Goal: Navigation & Orientation: Understand site structure

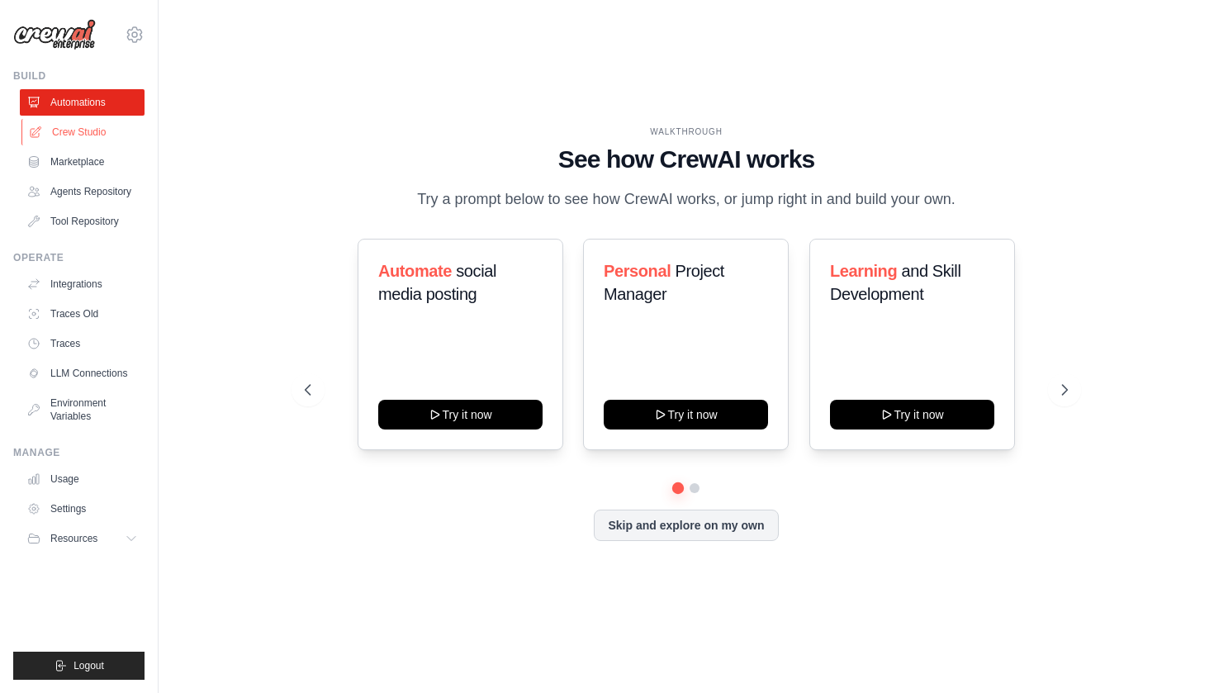
click at [74, 139] on link "Crew Studio" at bounding box center [83, 132] width 125 height 26
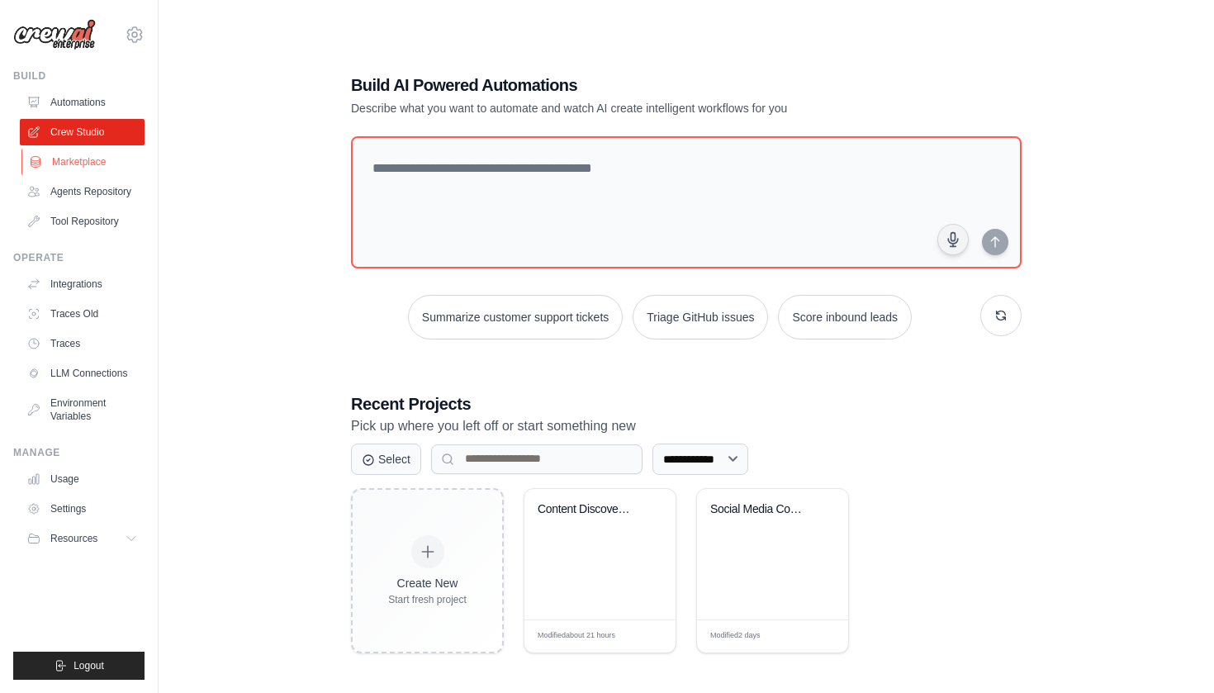
click at [78, 165] on link "Marketplace" at bounding box center [83, 162] width 125 height 26
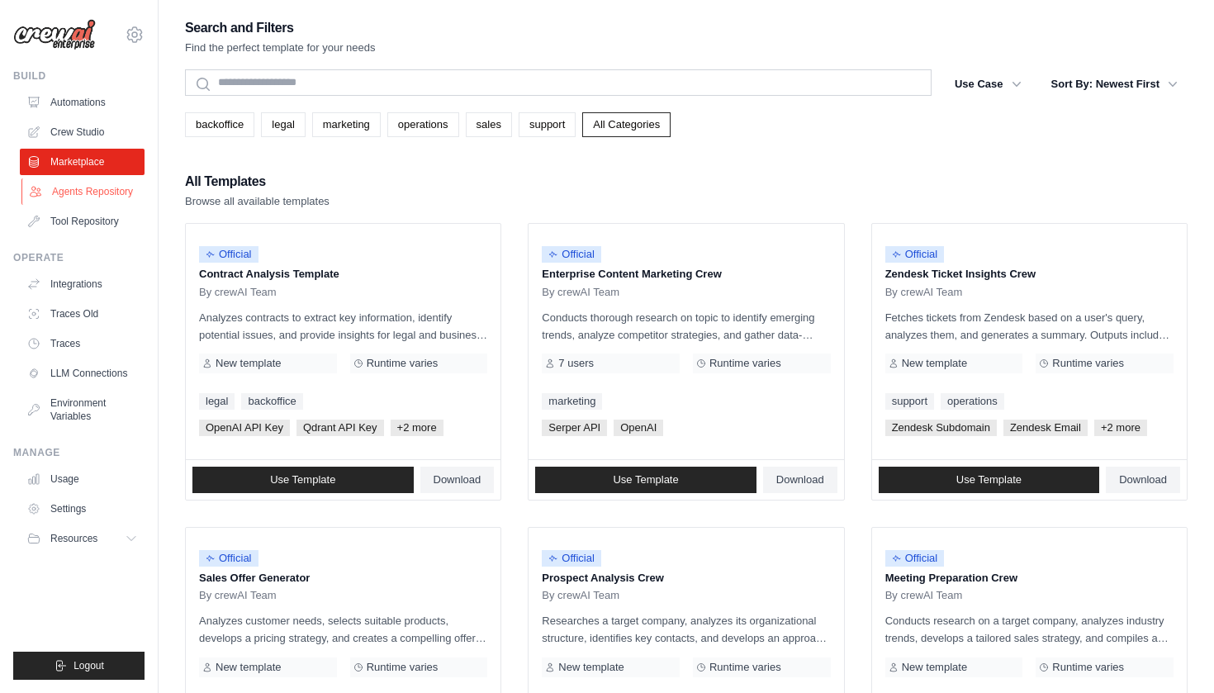
click at [75, 192] on link "Agents Repository" at bounding box center [83, 191] width 125 height 26
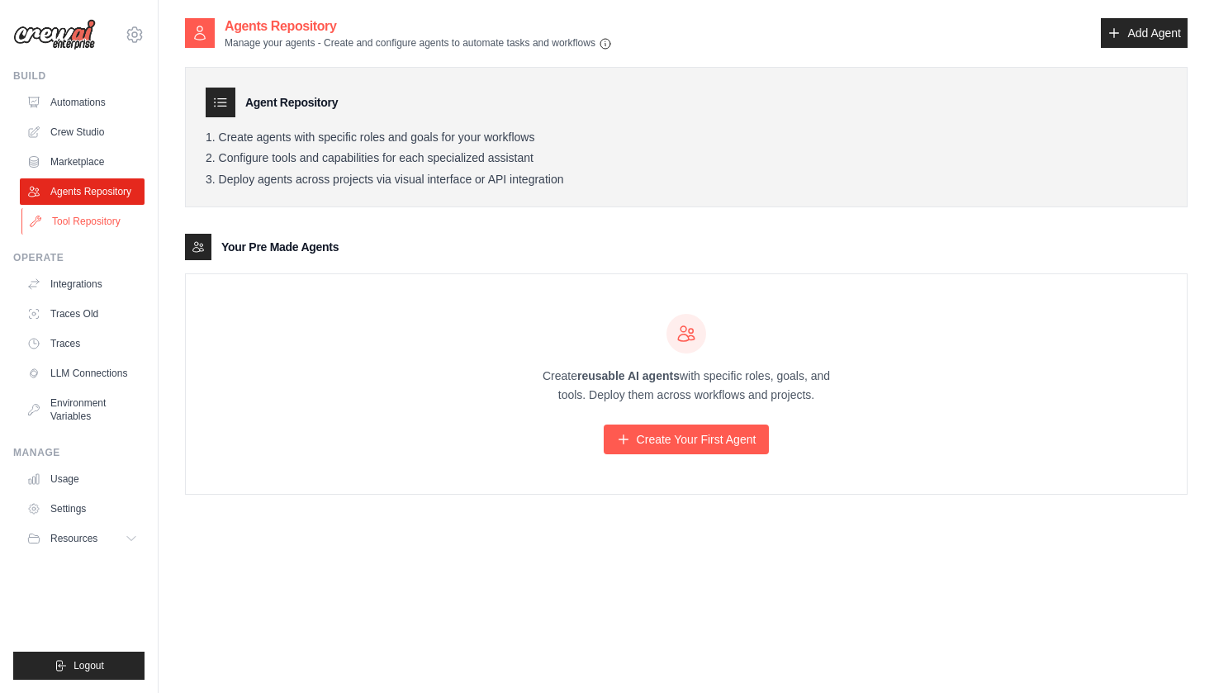
click at [68, 221] on link "Tool Repository" at bounding box center [83, 221] width 125 height 26
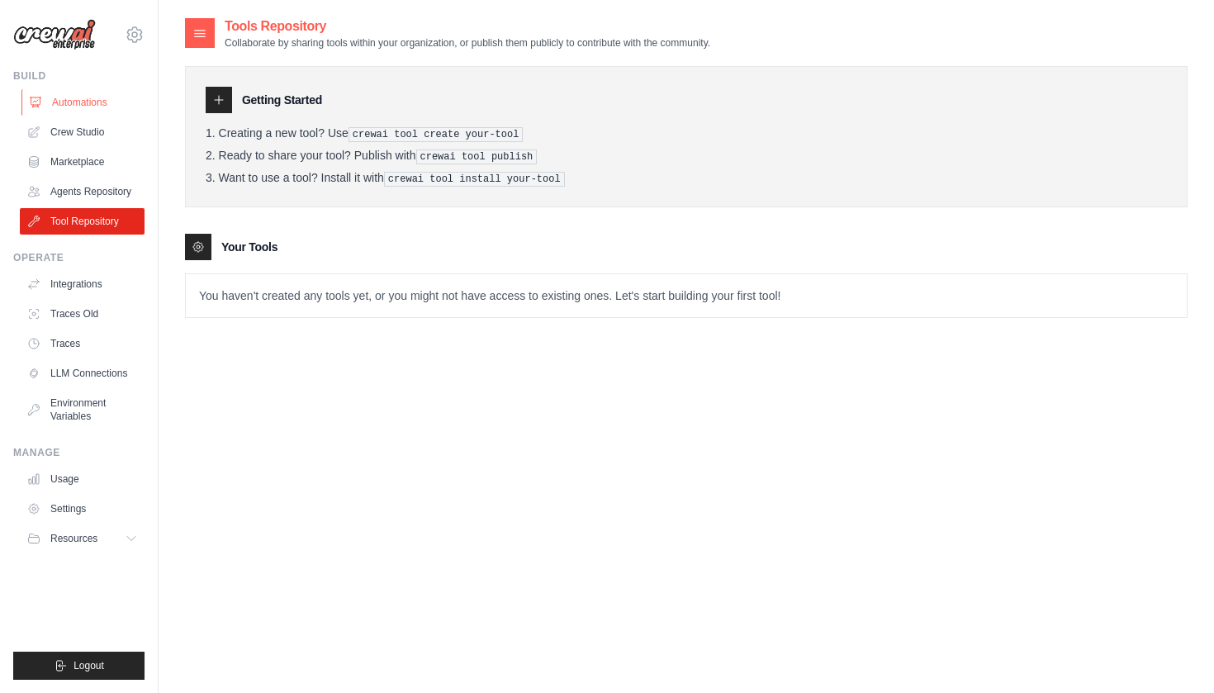
click at [74, 102] on link "Automations" at bounding box center [83, 102] width 125 height 26
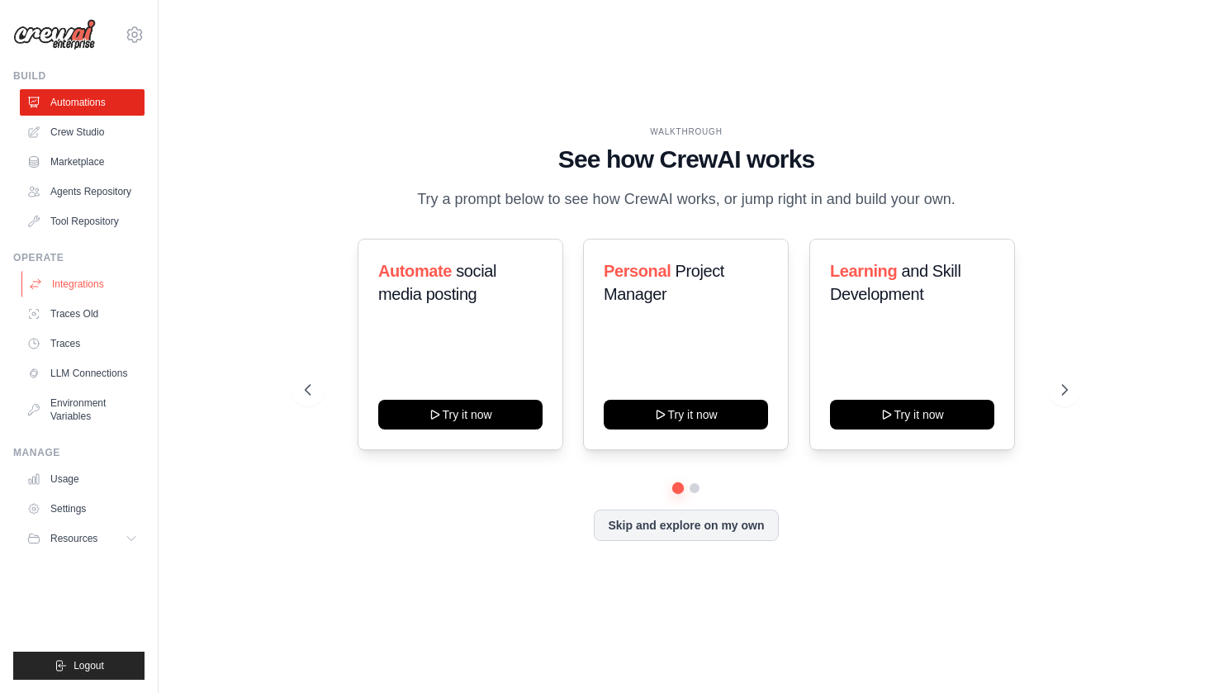
click at [100, 286] on link "Integrations" at bounding box center [83, 284] width 125 height 26
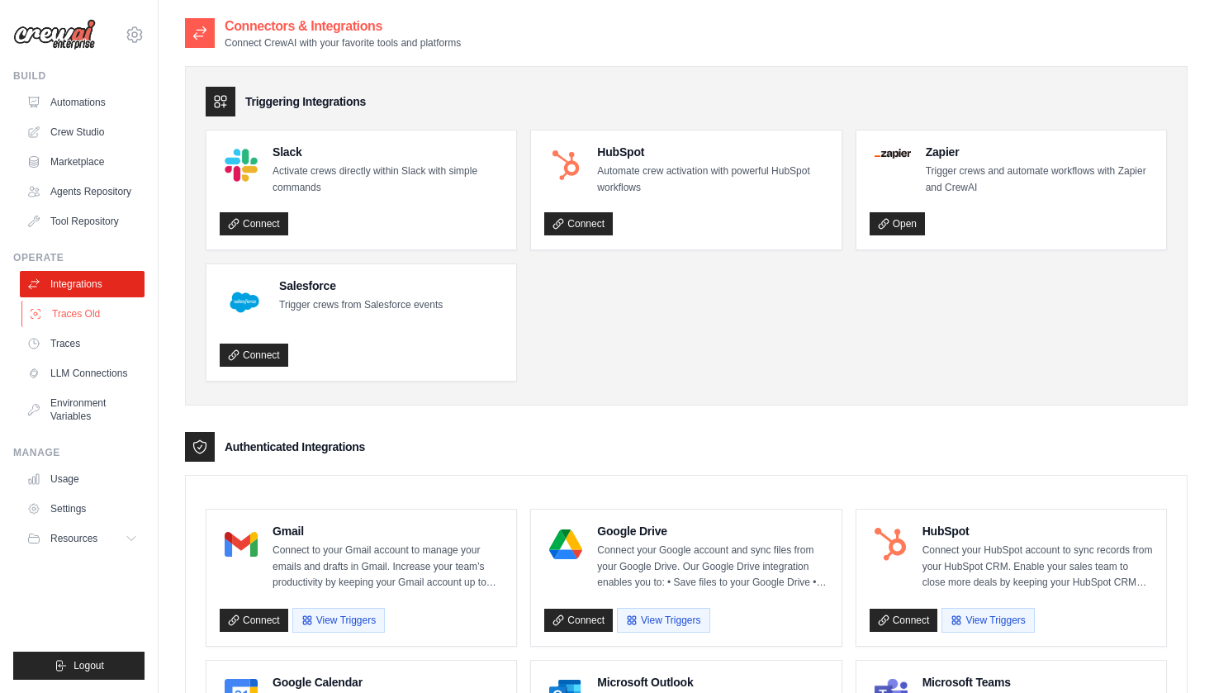
click at [112, 311] on link "Traces Old" at bounding box center [83, 314] width 125 height 26
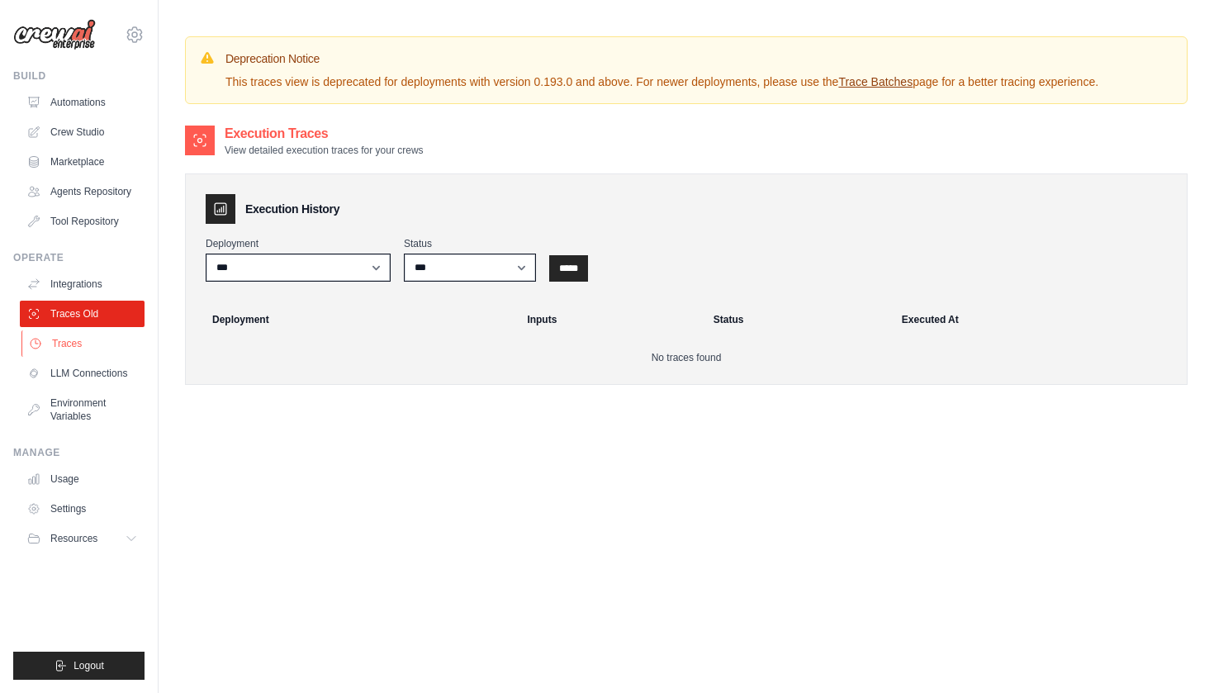
click at [78, 349] on link "Traces" at bounding box center [83, 343] width 125 height 26
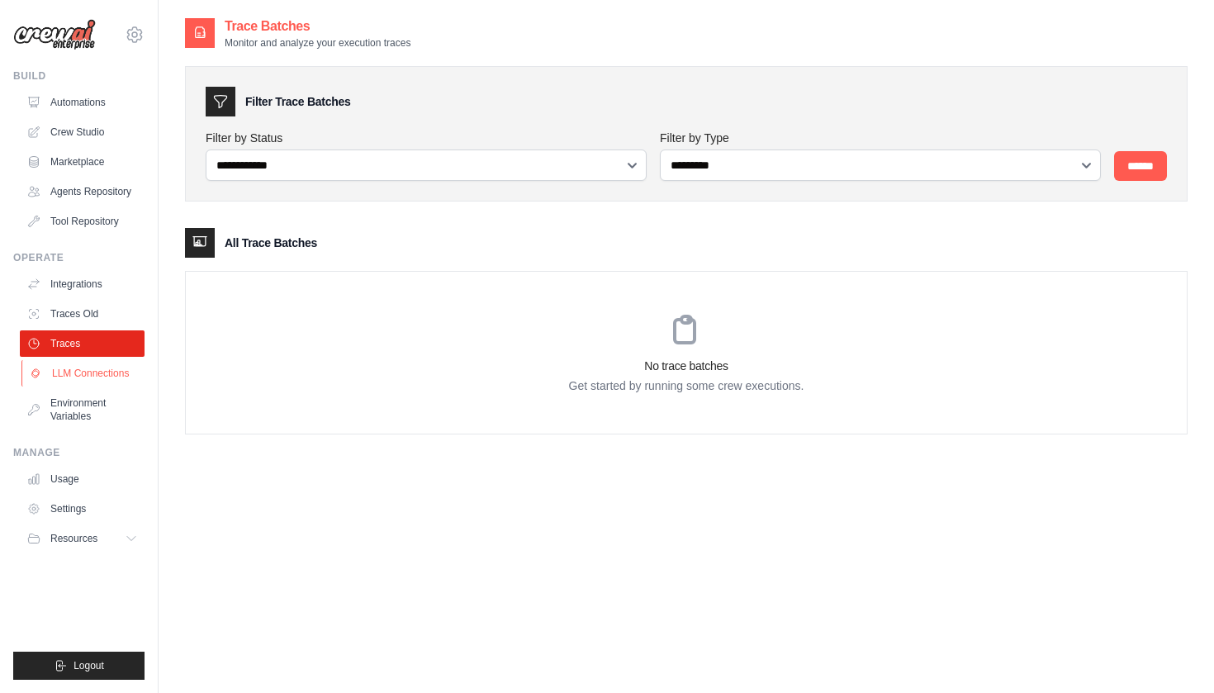
click at [79, 373] on link "LLM Connections" at bounding box center [83, 373] width 125 height 26
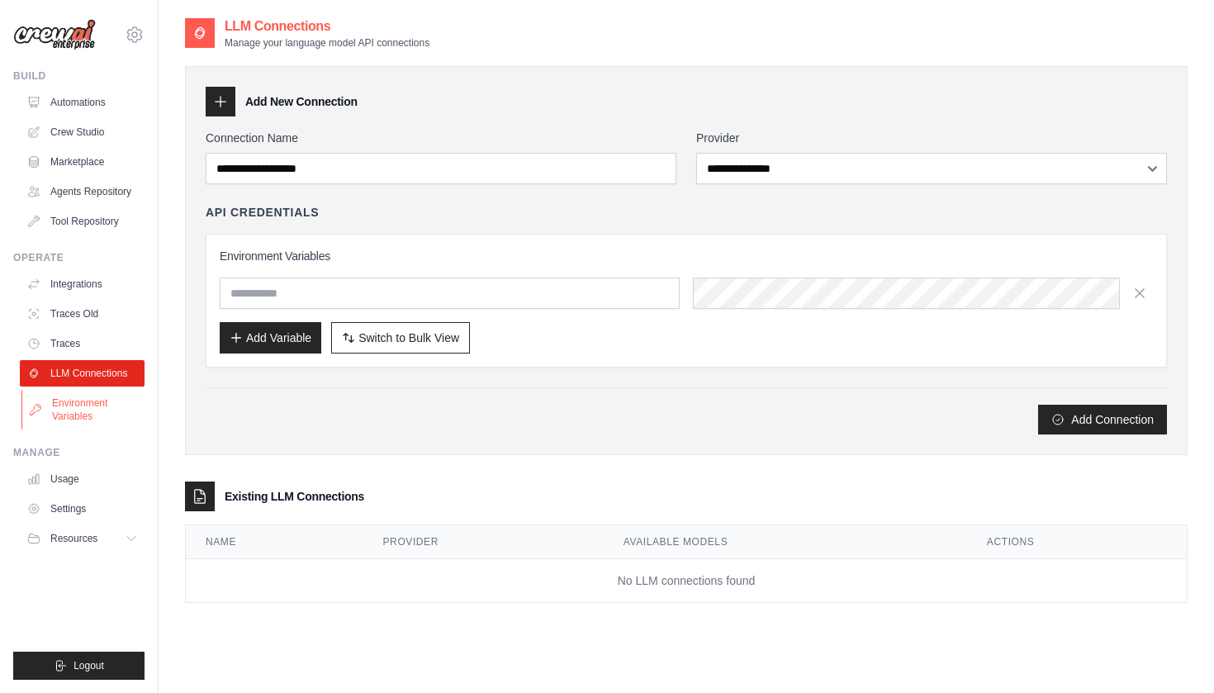
click at [71, 424] on link "Environment Variables" at bounding box center [83, 410] width 125 height 40
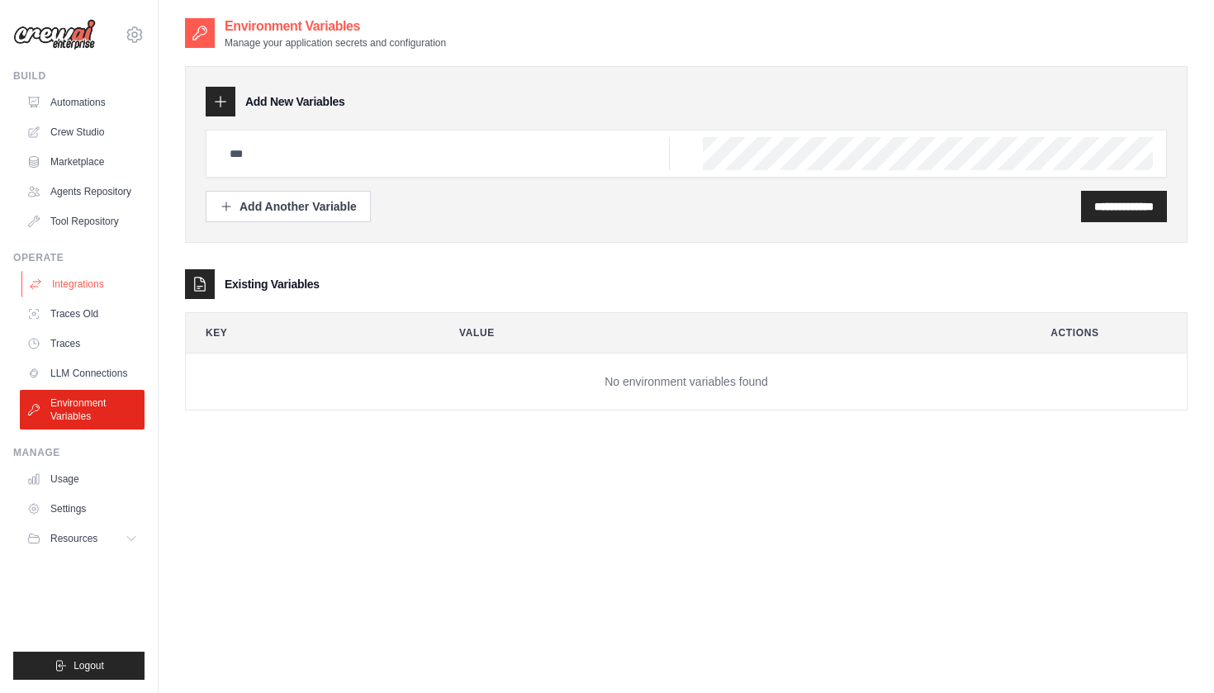
click at [94, 288] on link "Integrations" at bounding box center [83, 284] width 125 height 26
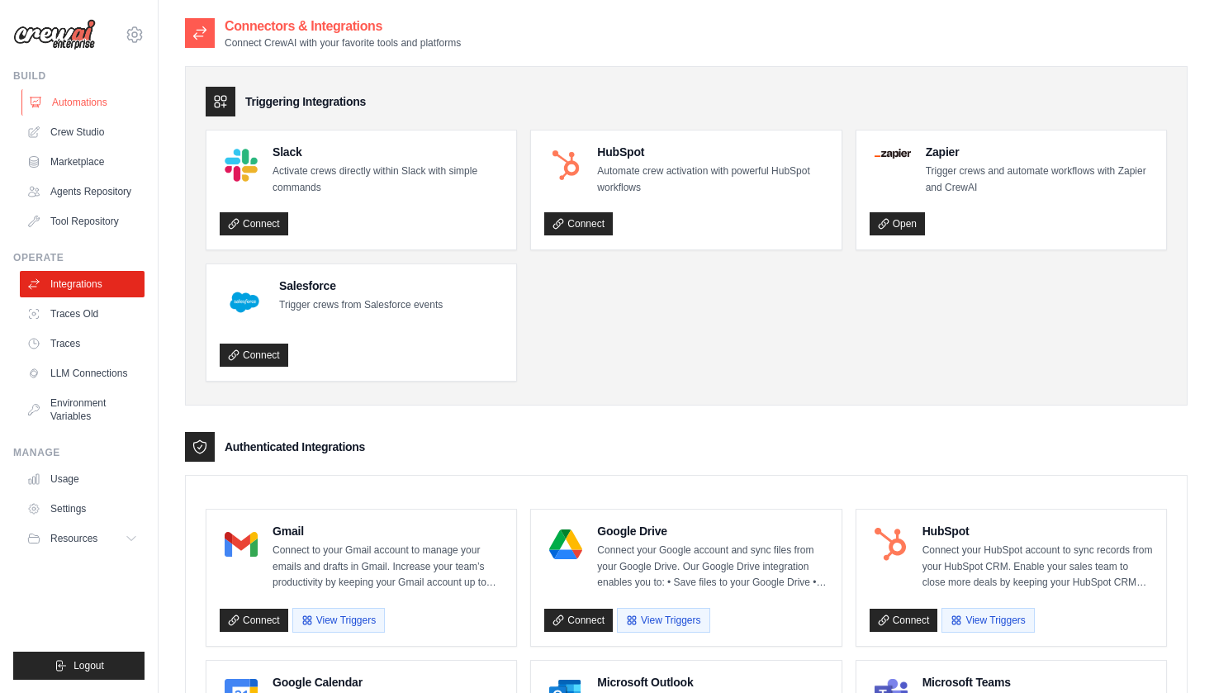
click at [85, 97] on link "Automations" at bounding box center [83, 102] width 125 height 26
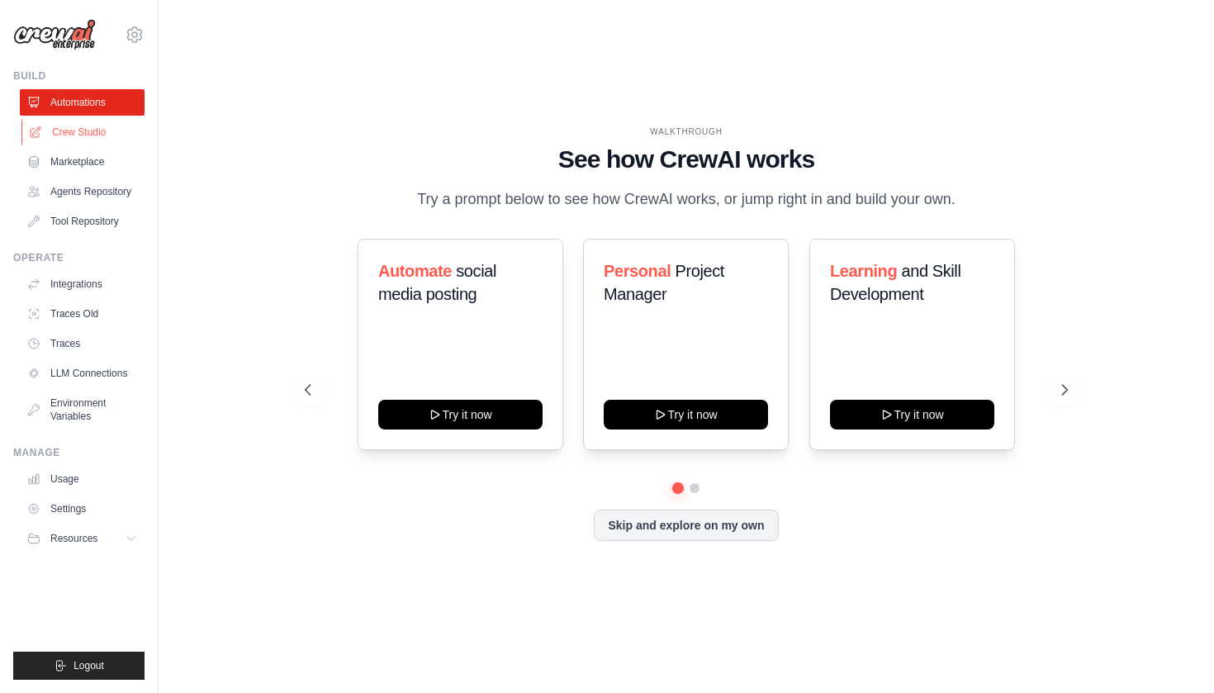
click at [77, 135] on link "Crew Studio" at bounding box center [83, 132] width 125 height 26
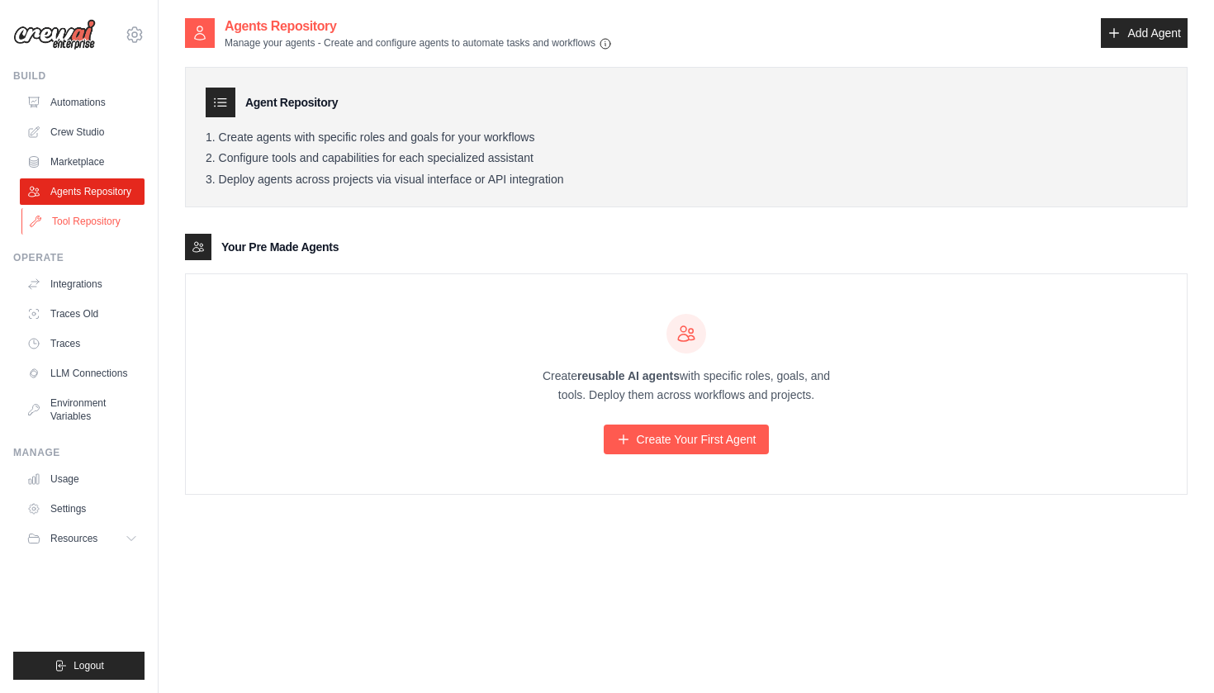
click at [72, 217] on link "Tool Repository" at bounding box center [83, 221] width 125 height 26
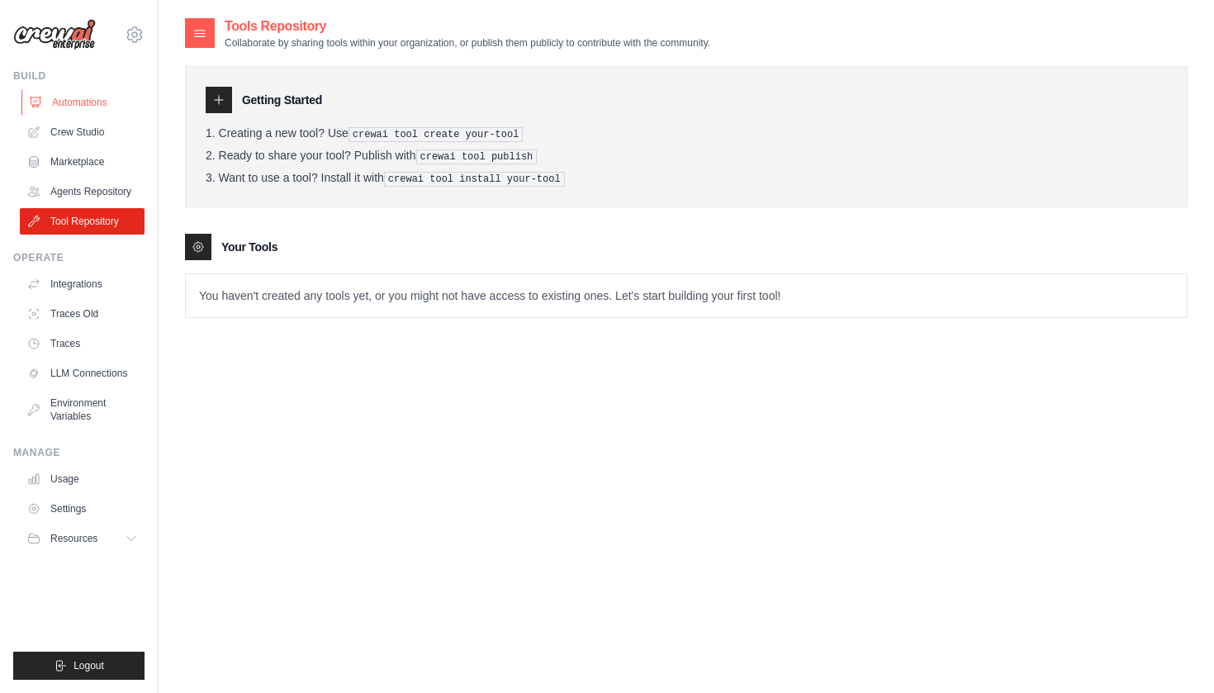
click at [82, 95] on link "Automations" at bounding box center [83, 102] width 125 height 26
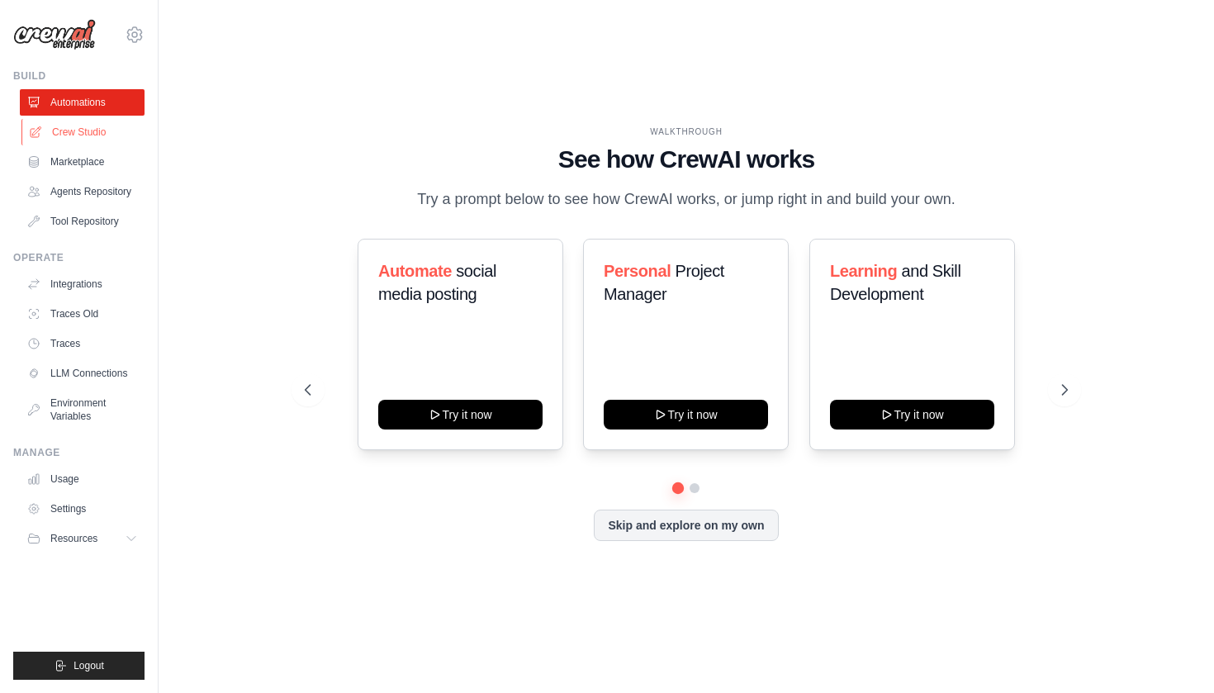
click at [78, 135] on link "Crew Studio" at bounding box center [83, 132] width 125 height 26
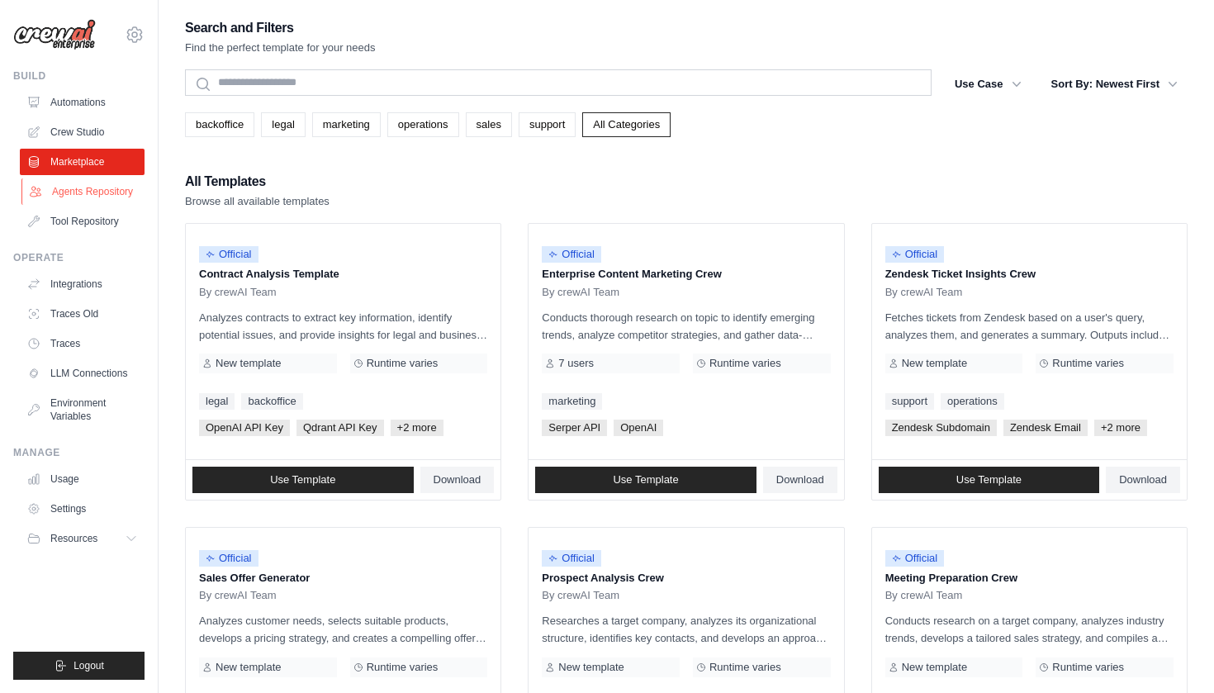
click at [64, 199] on link "Agents Repository" at bounding box center [83, 191] width 125 height 26
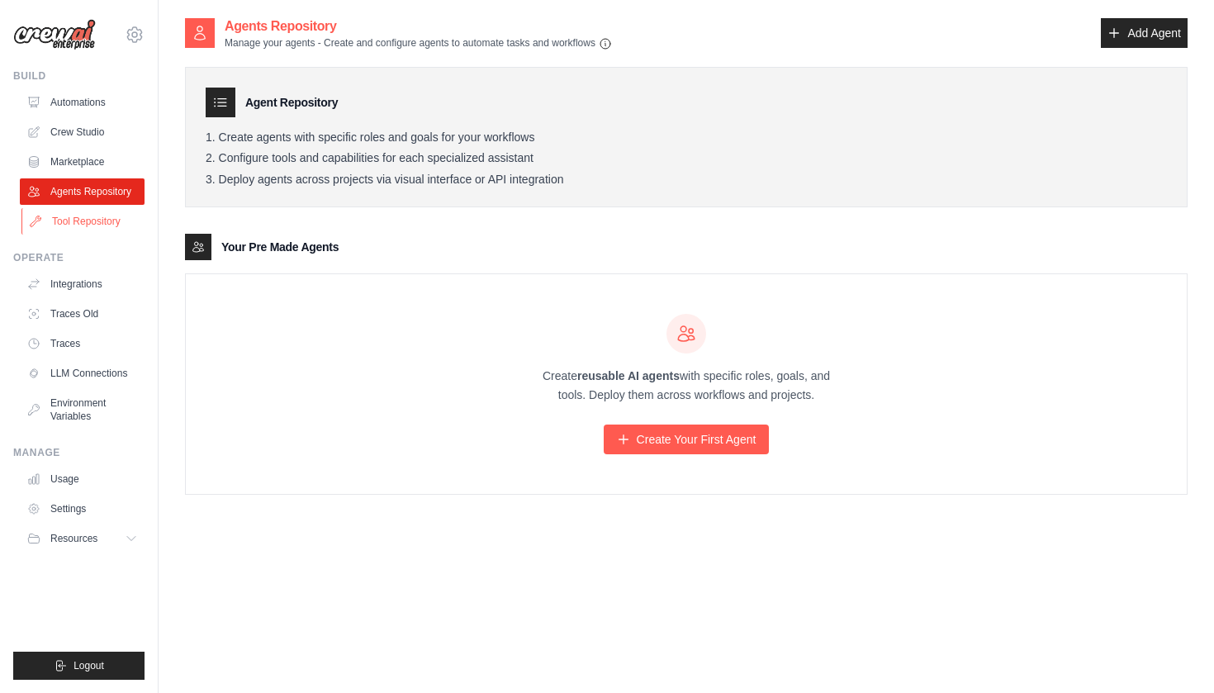
click at [68, 220] on link "Tool Repository" at bounding box center [83, 221] width 125 height 26
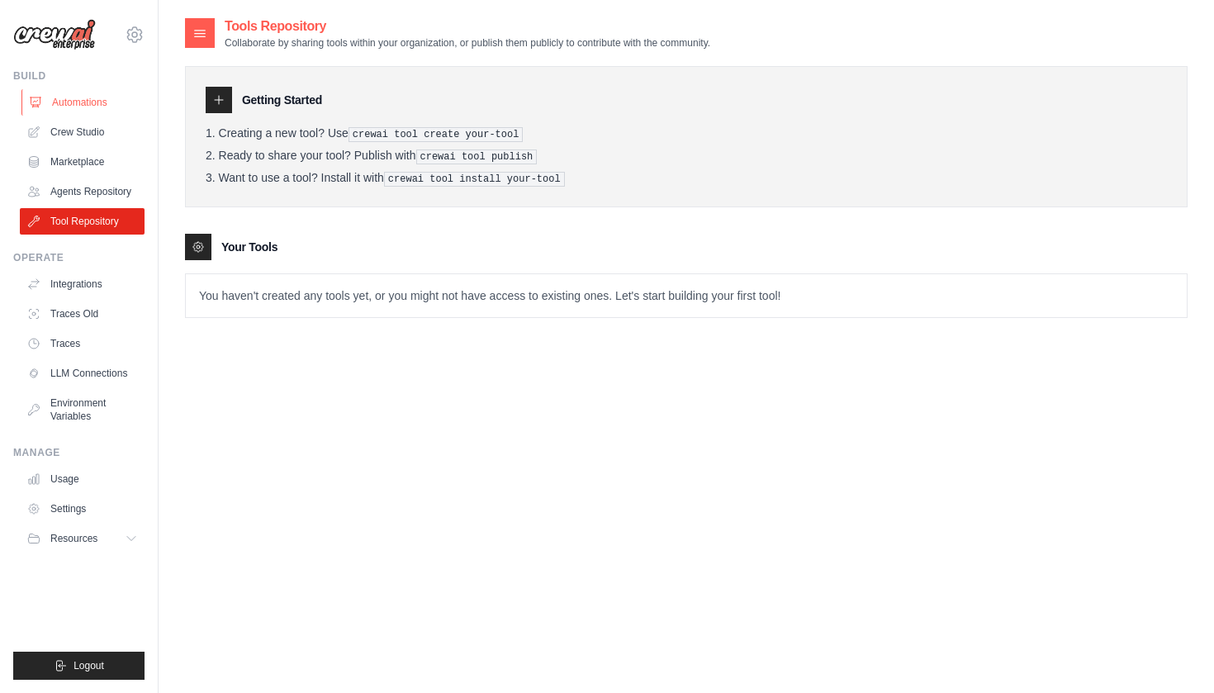
click at [88, 105] on link "Automations" at bounding box center [83, 102] width 125 height 26
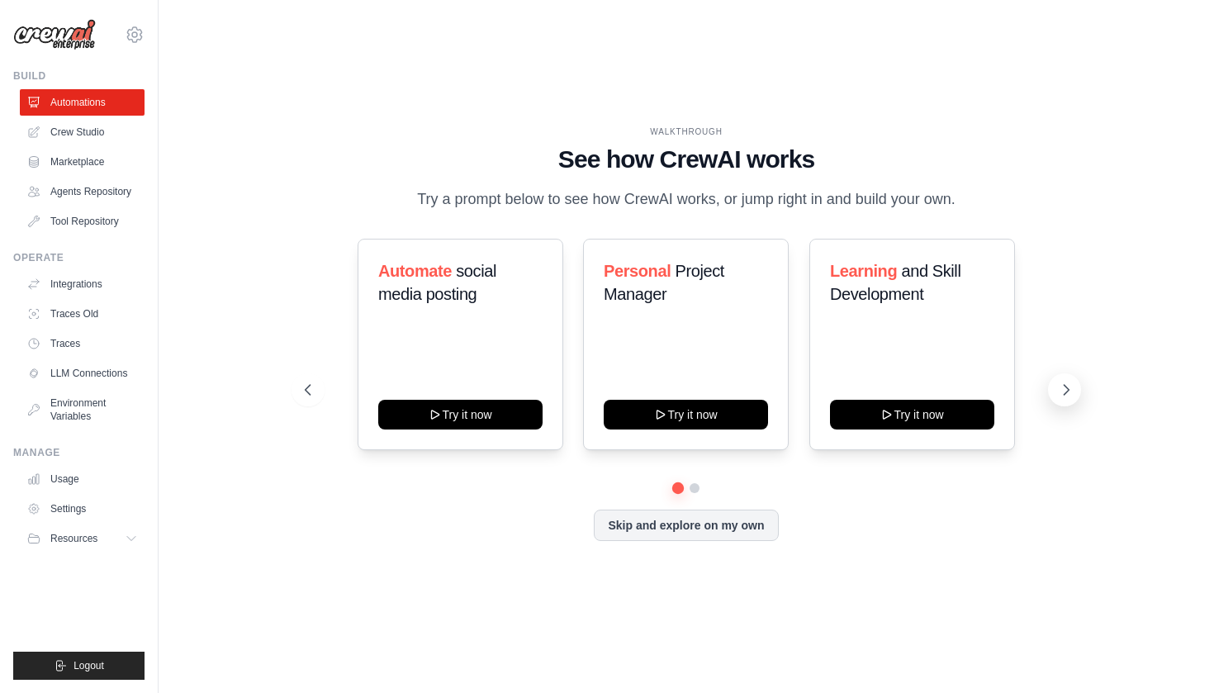
click at [1069, 390] on icon at bounding box center [1066, 390] width 5 height 10
click at [864, 509] on div "Automate social media posting Try it now Personal Project Manager Try it now Le…" at bounding box center [686, 390] width 762 height 302
click at [316, 391] on button at bounding box center [308, 389] width 33 height 33
click at [332, 472] on div "Automate social media posting Try it now Personal Project Manager Try it now Le…" at bounding box center [686, 361] width 762 height 244
click at [1061, 392] on icon at bounding box center [1066, 390] width 17 height 17
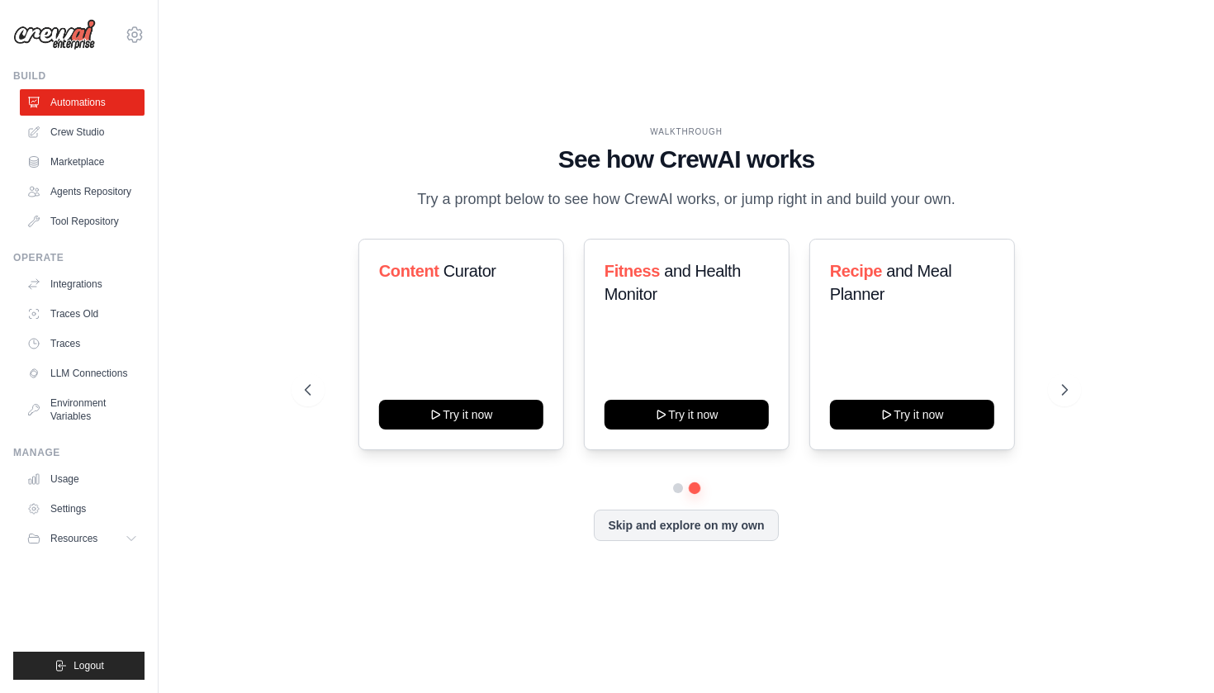
click at [954, 488] on div at bounding box center [686, 488] width 762 height 10
click at [314, 383] on icon at bounding box center [306, 390] width 17 height 17
click at [1068, 391] on icon at bounding box center [1066, 390] width 5 height 10
click at [901, 532] on div "Skip and explore on my own" at bounding box center [686, 525] width 762 height 31
click at [82, 131] on link "Crew Studio" at bounding box center [83, 132] width 125 height 26
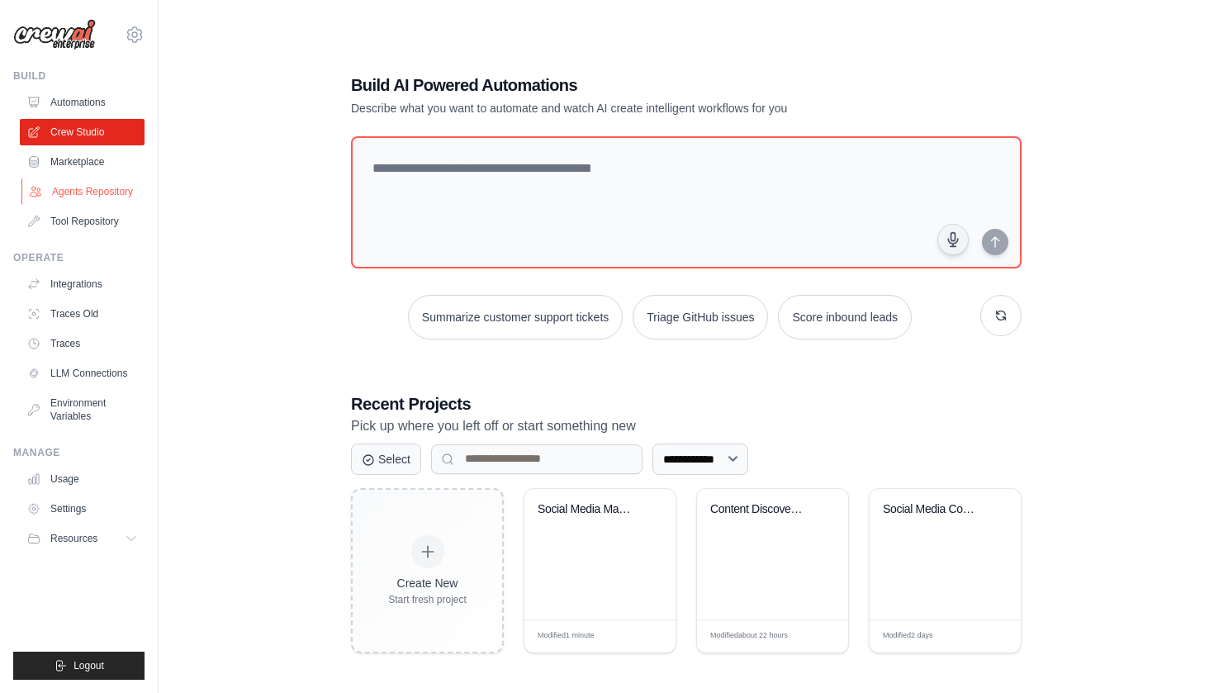
click at [75, 192] on link "Agents Repository" at bounding box center [83, 191] width 125 height 26
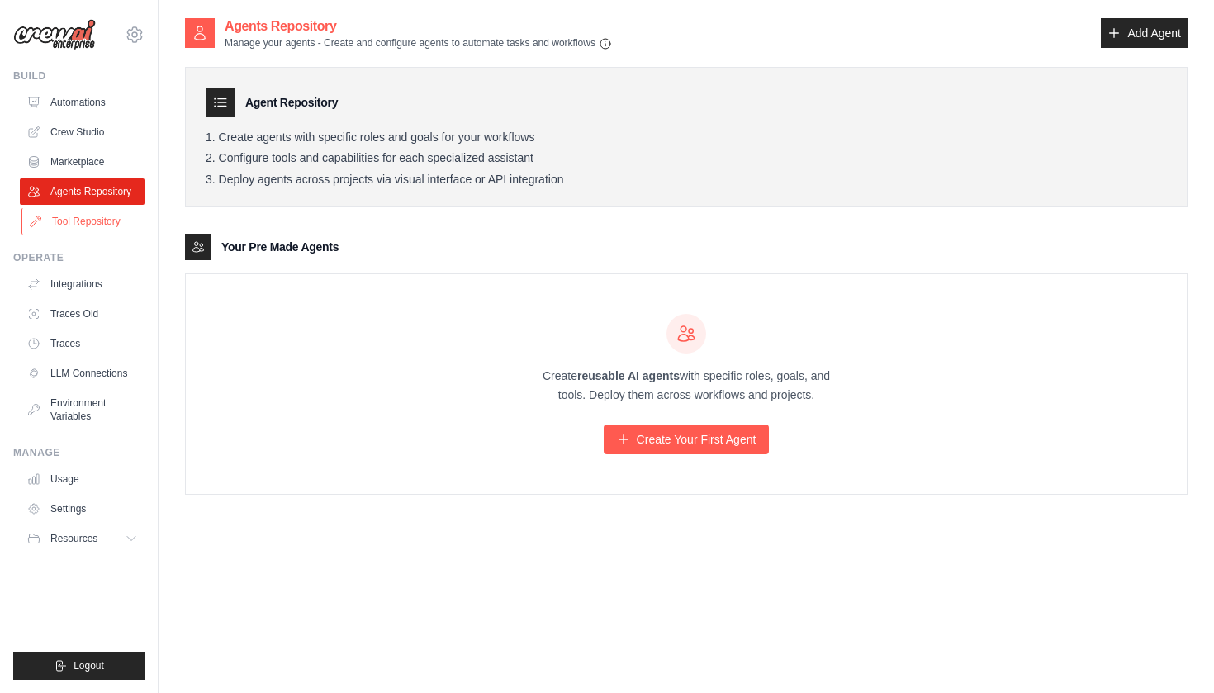
click at [73, 222] on link "Tool Repository" at bounding box center [83, 221] width 125 height 26
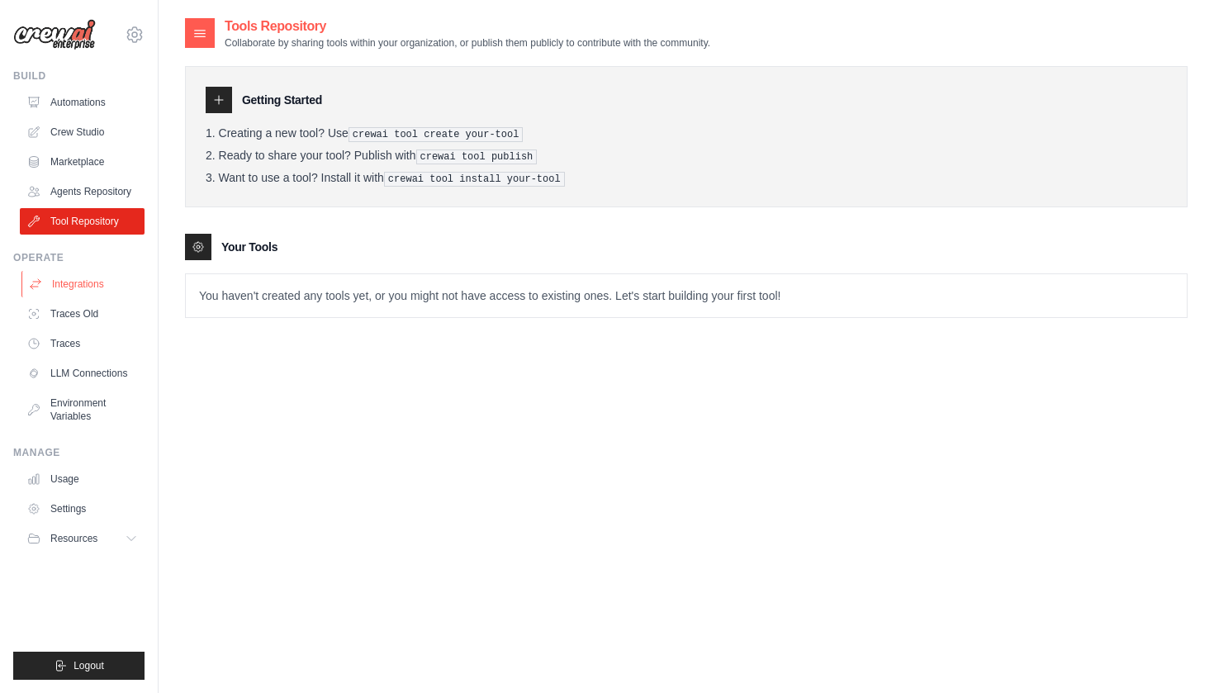
click at [71, 281] on link "Integrations" at bounding box center [83, 284] width 125 height 26
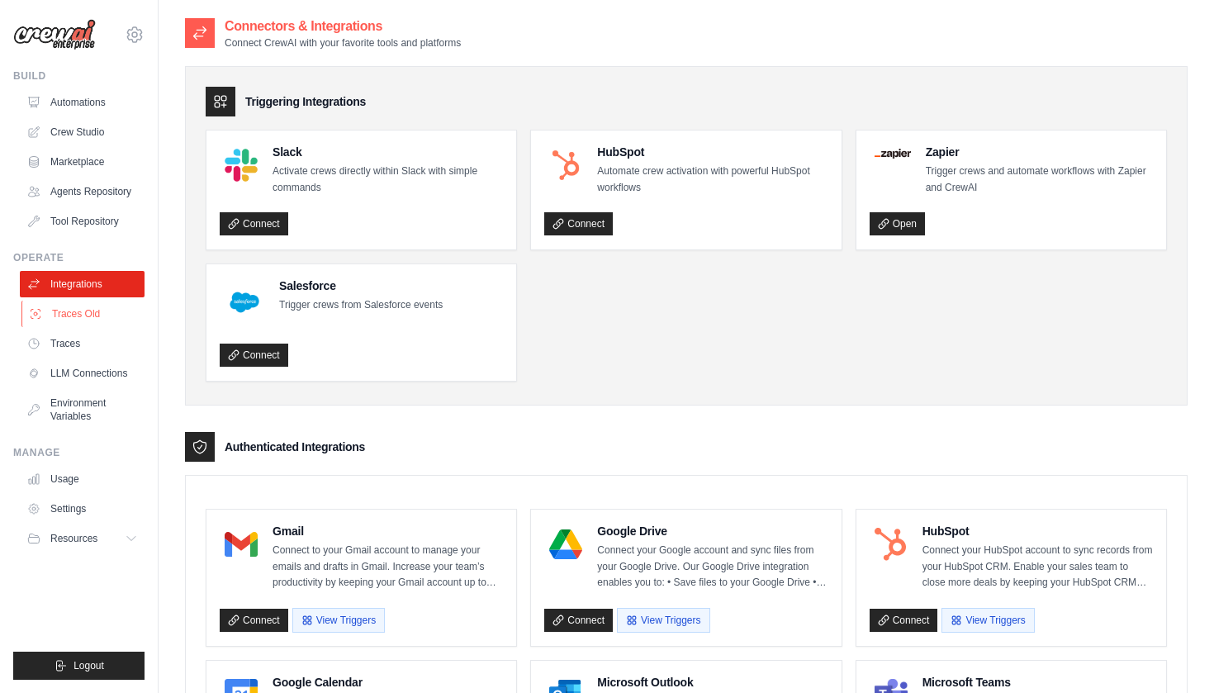
click at [69, 309] on link "Traces Old" at bounding box center [83, 314] width 125 height 26
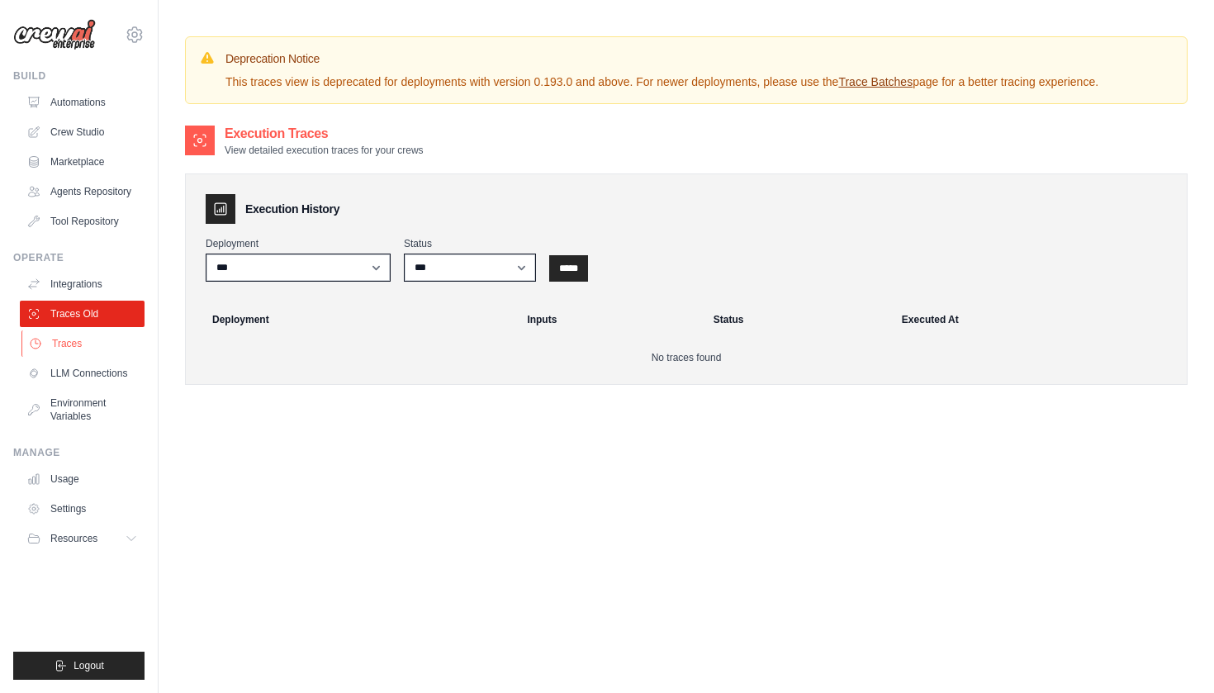
click at [69, 349] on link "Traces" at bounding box center [83, 343] width 125 height 26
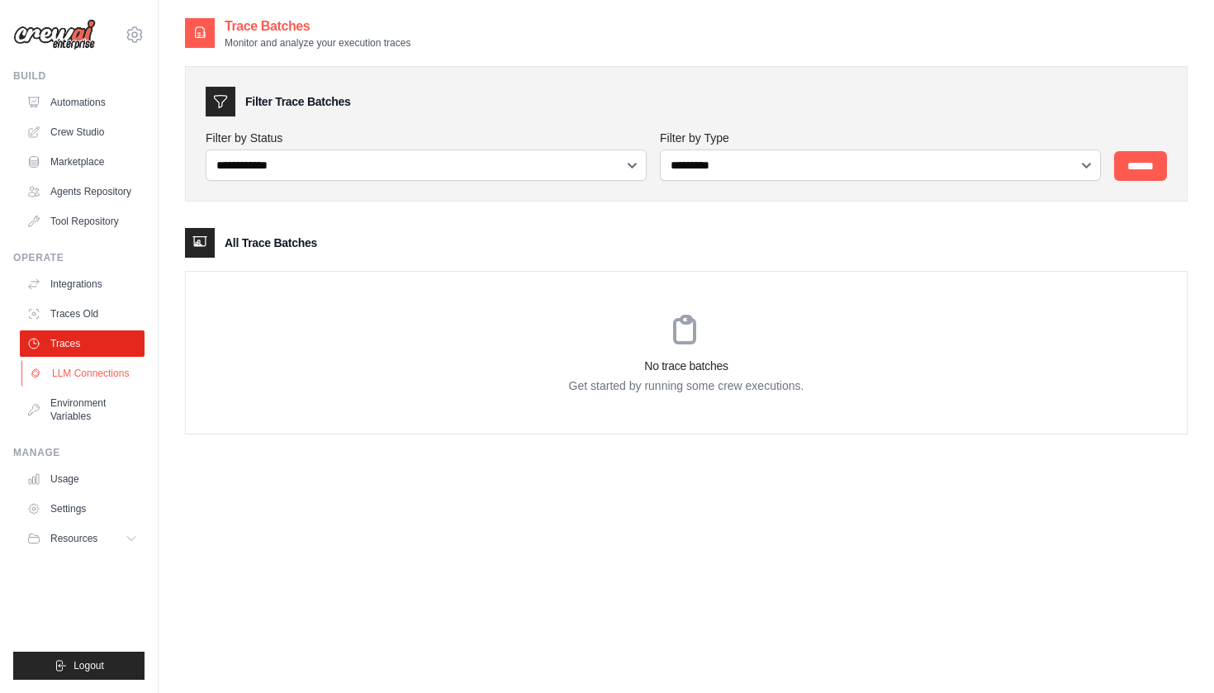
click at [74, 373] on link "LLM Connections" at bounding box center [83, 373] width 125 height 26
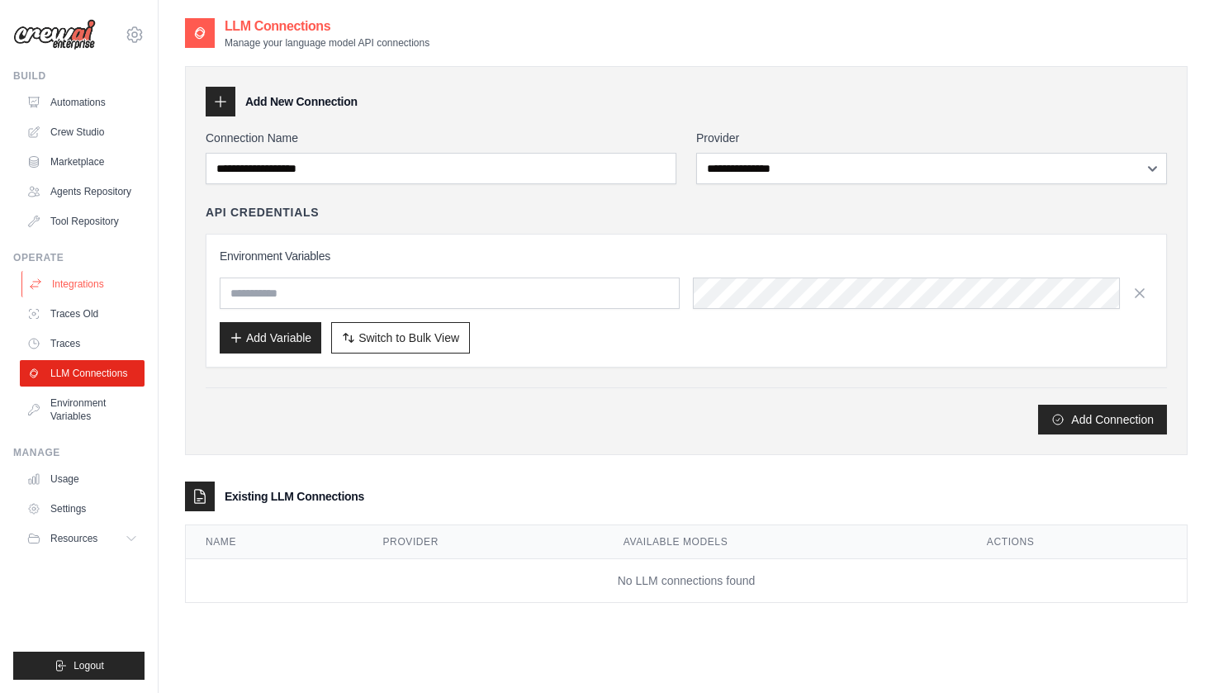
click at [83, 283] on link "Integrations" at bounding box center [83, 284] width 125 height 26
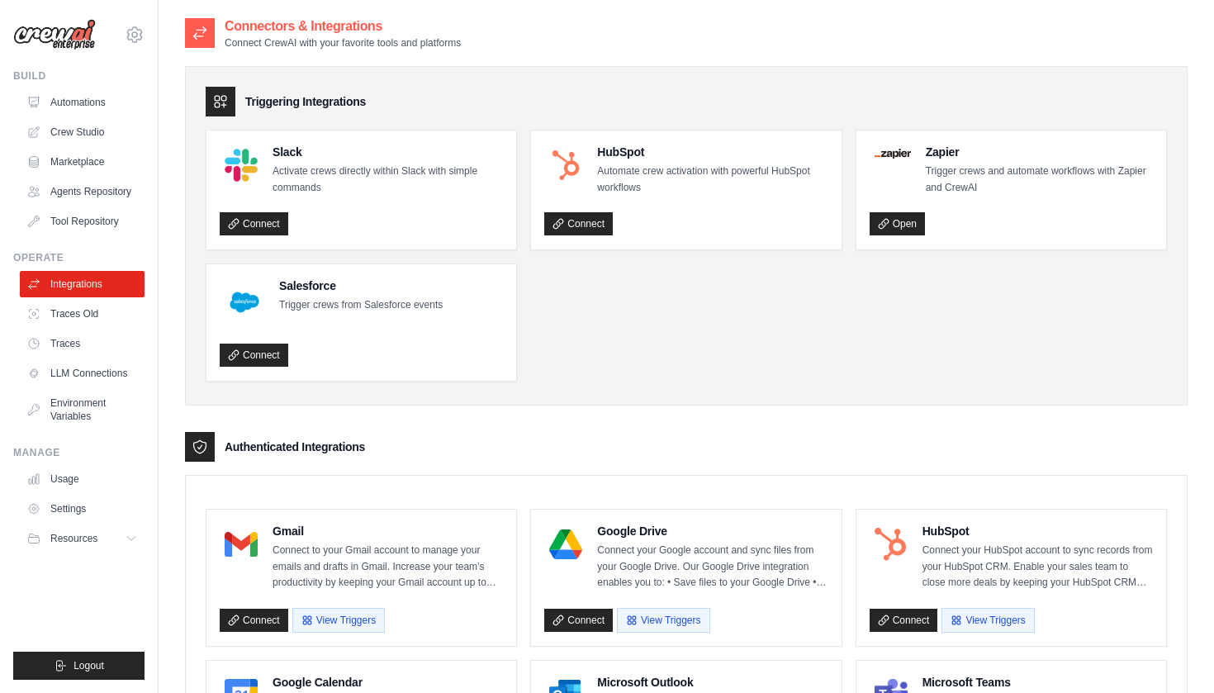
click at [225, 105] on icon at bounding box center [221, 102] width 12 height 12
click at [211, 454] on div at bounding box center [200, 447] width 30 height 30
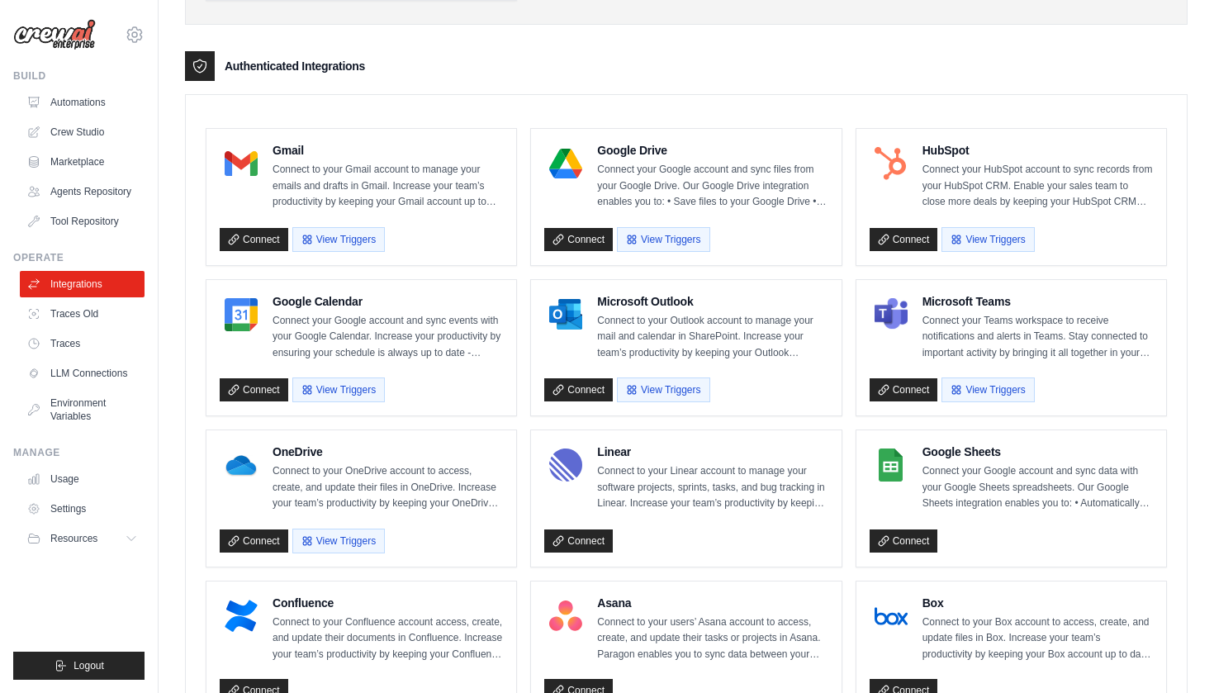
scroll to position [376, 0]
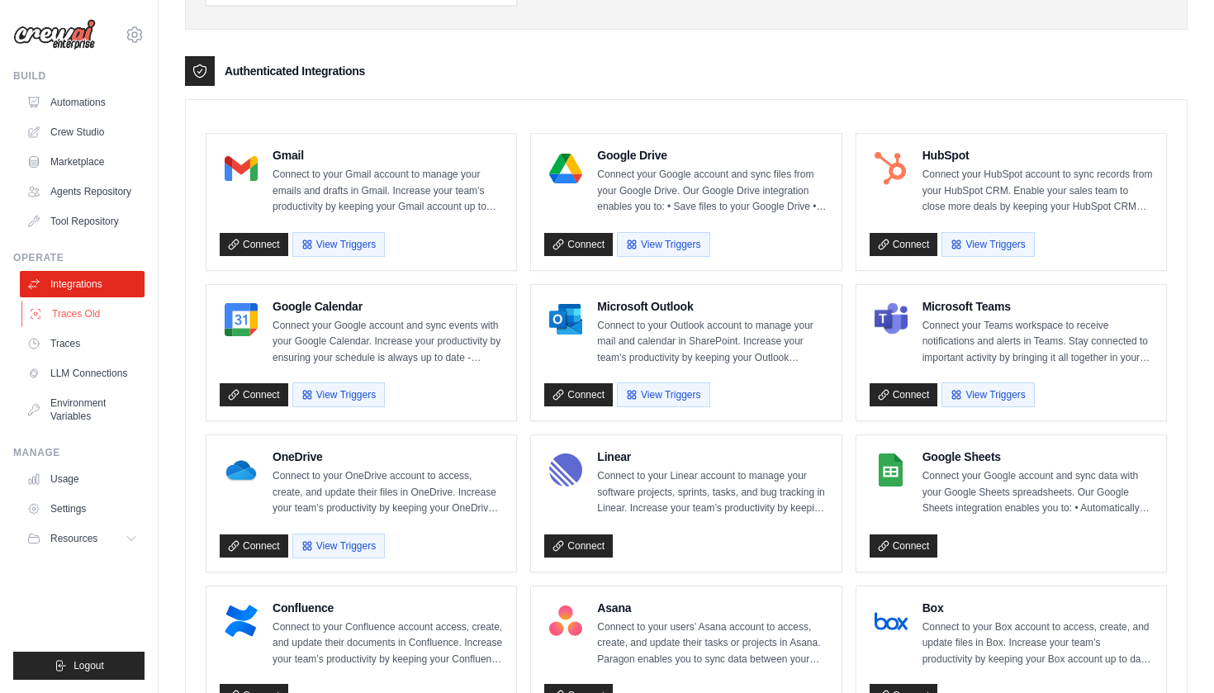
click at [83, 319] on link "Traces Old" at bounding box center [83, 314] width 125 height 26
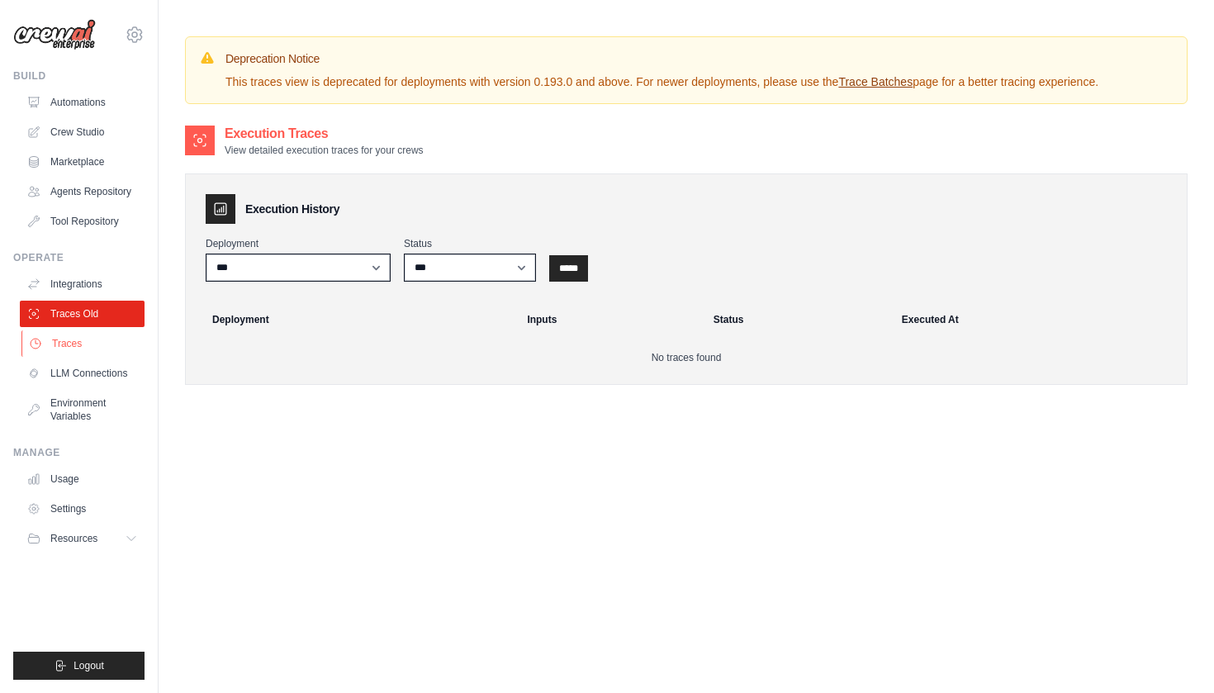
click at [75, 340] on link "Traces" at bounding box center [83, 343] width 125 height 26
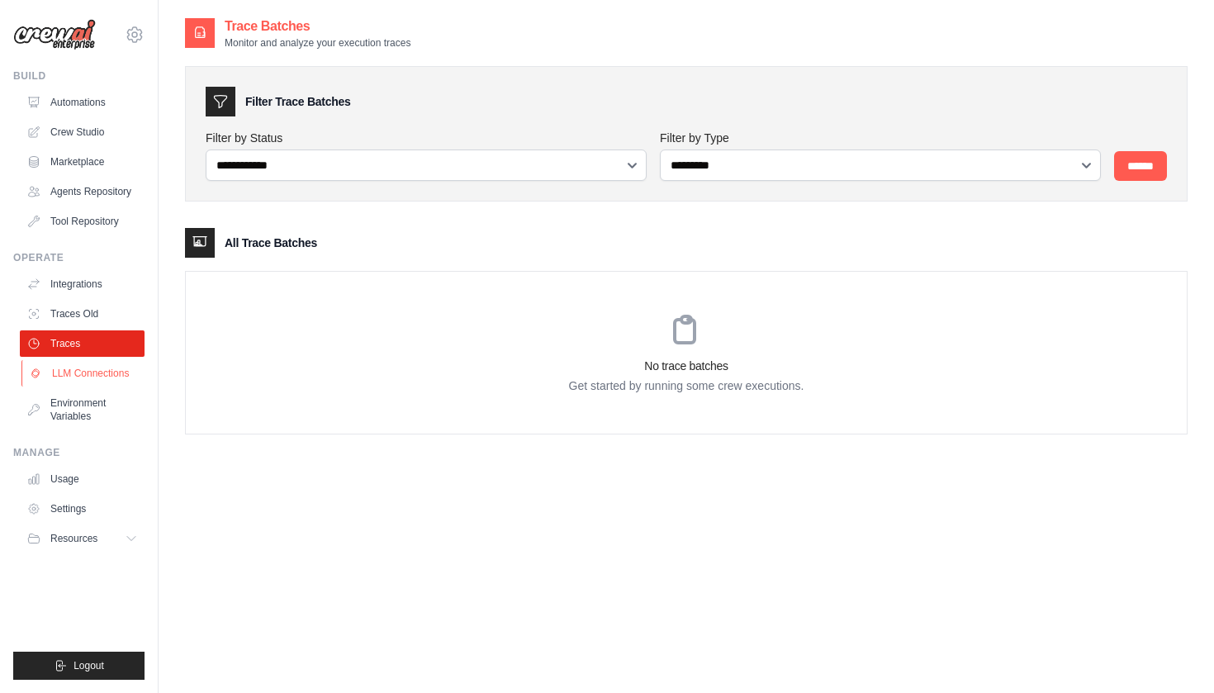
click at [75, 377] on link "LLM Connections" at bounding box center [83, 373] width 125 height 26
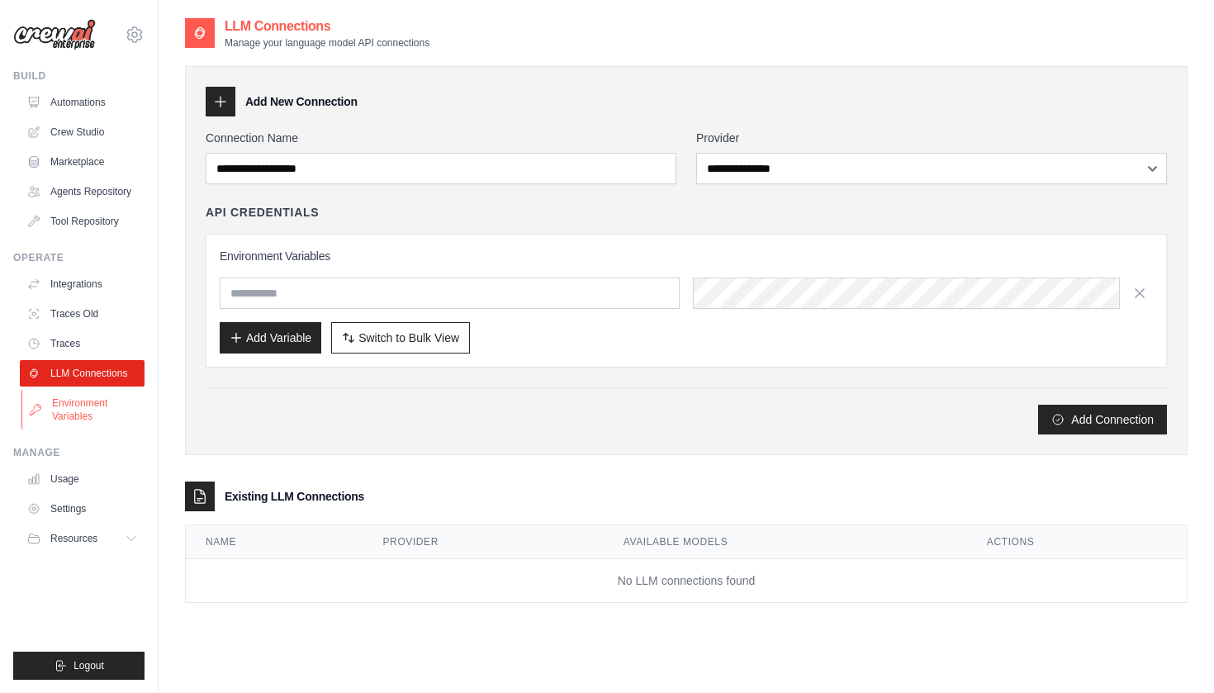
click at [71, 416] on link "Environment Variables" at bounding box center [83, 410] width 125 height 40
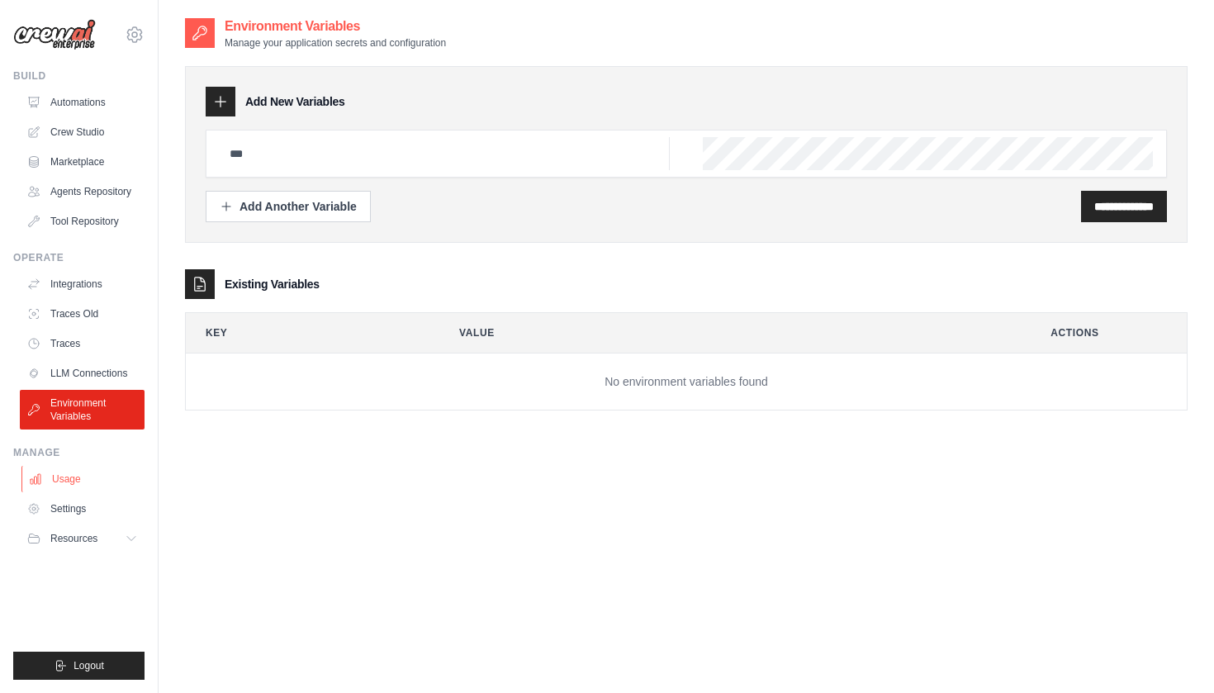
click at [65, 475] on link "Usage" at bounding box center [83, 479] width 125 height 26
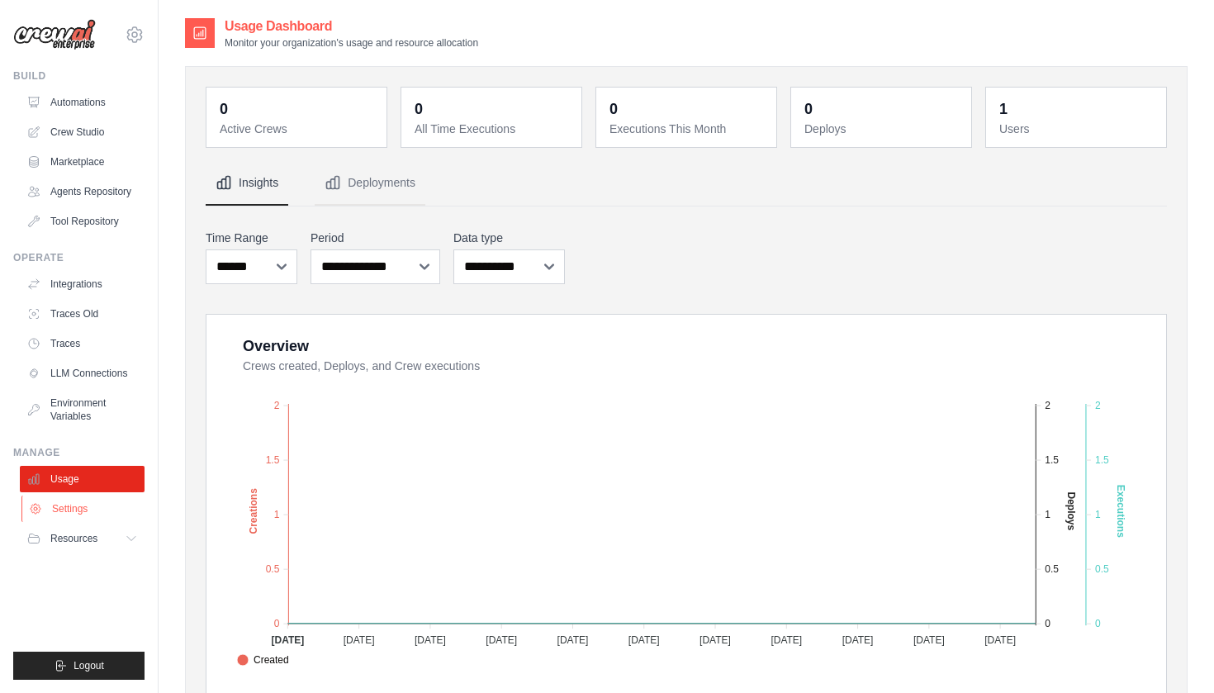
click at [68, 510] on link "Settings" at bounding box center [83, 509] width 125 height 26
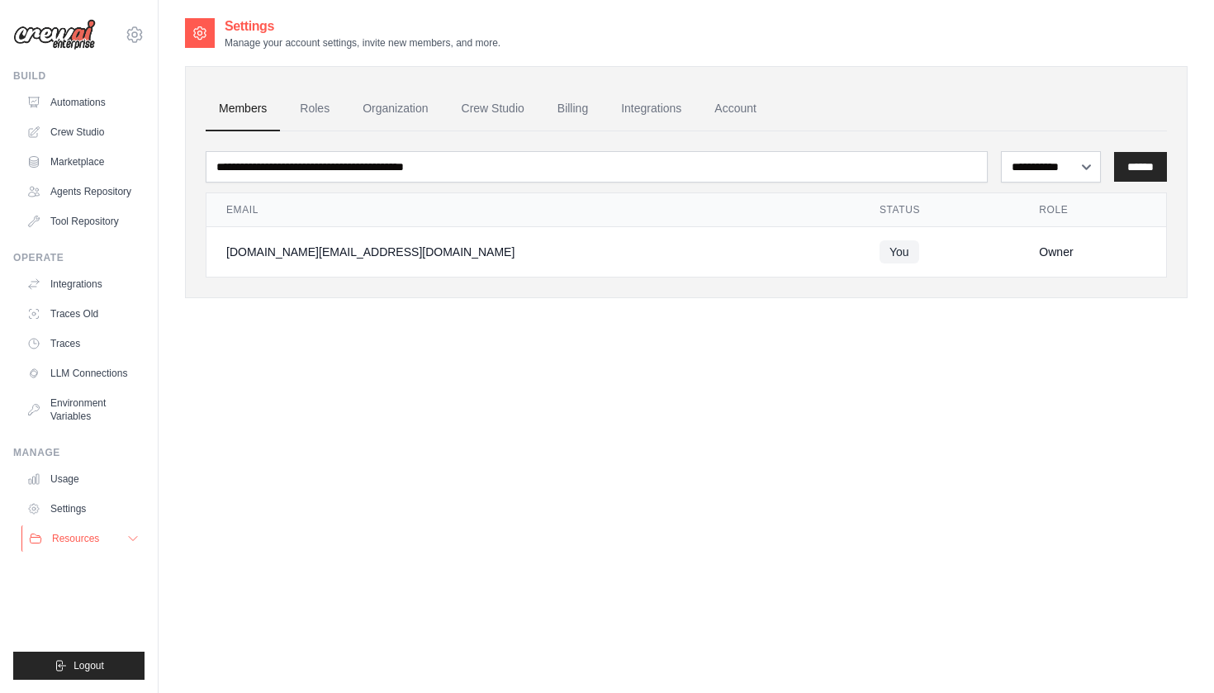
click at [65, 536] on span "Resources" at bounding box center [75, 538] width 47 height 13
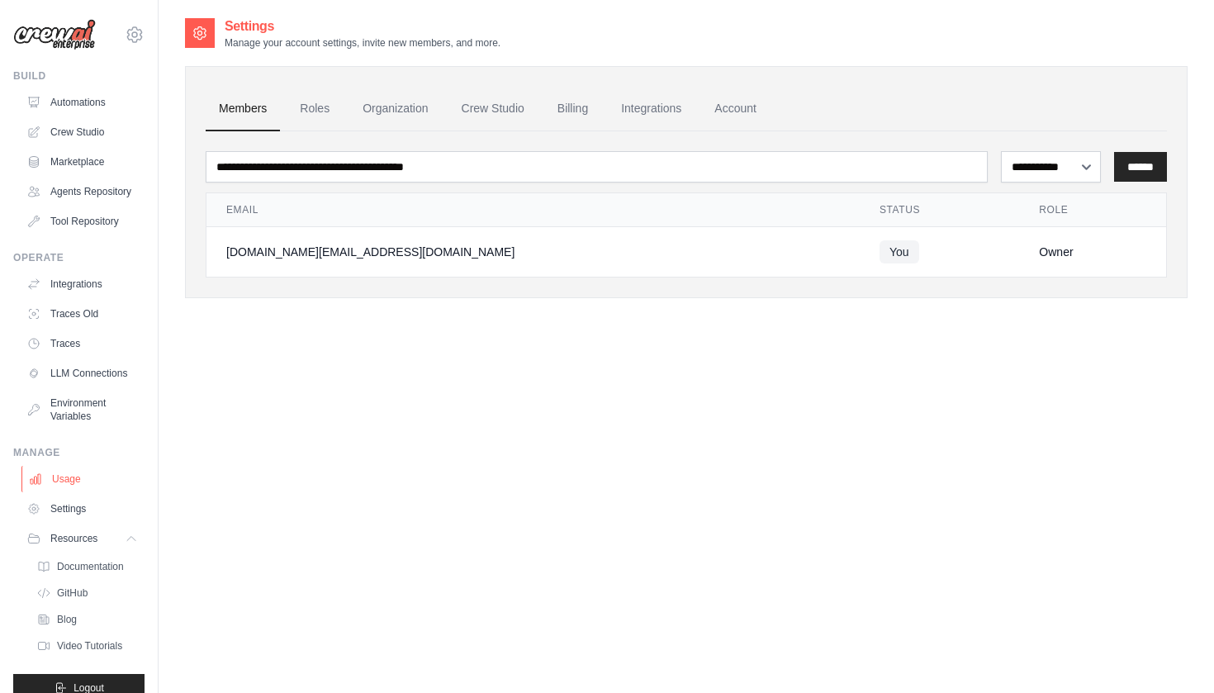
click at [71, 482] on link "Usage" at bounding box center [83, 479] width 125 height 26
